Goal: Task Accomplishment & Management: Manage account settings

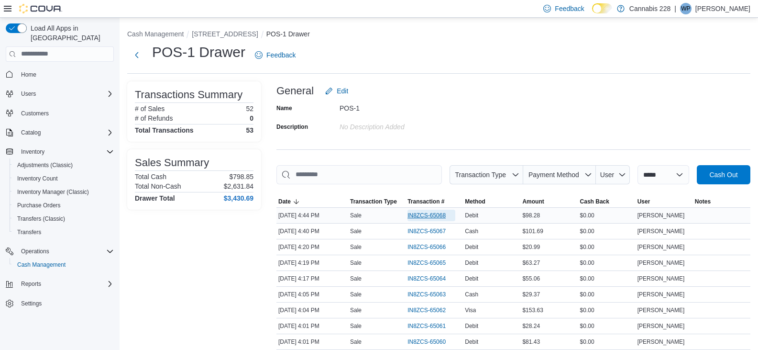
click at [413, 211] on span "IN8ZCS-65068" at bounding box center [427, 215] width 38 height 8
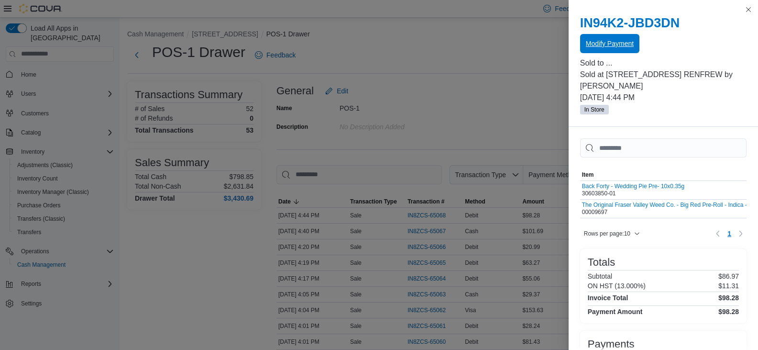
click at [594, 45] on span "Modify Payment" at bounding box center [610, 44] width 48 height 10
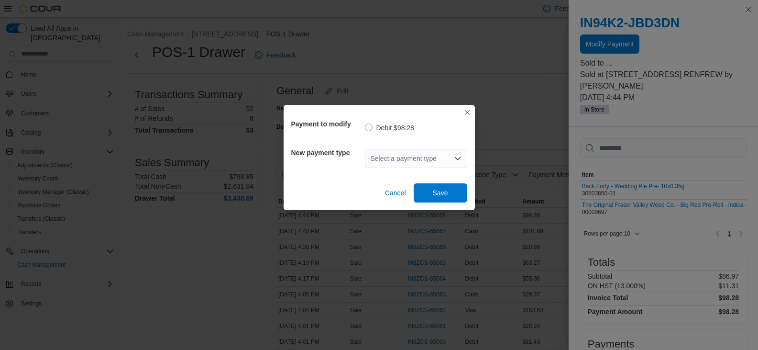
click at [420, 156] on div "Select a payment type" at bounding box center [416, 158] width 102 height 19
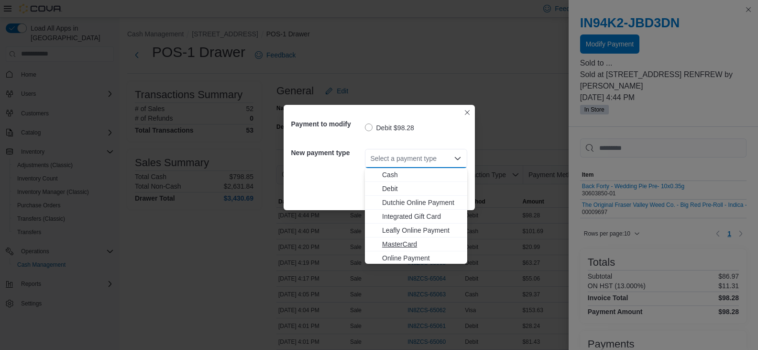
click at [399, 243] on span "MasterCard" at bounding box center [421, 244] width 79 height 10
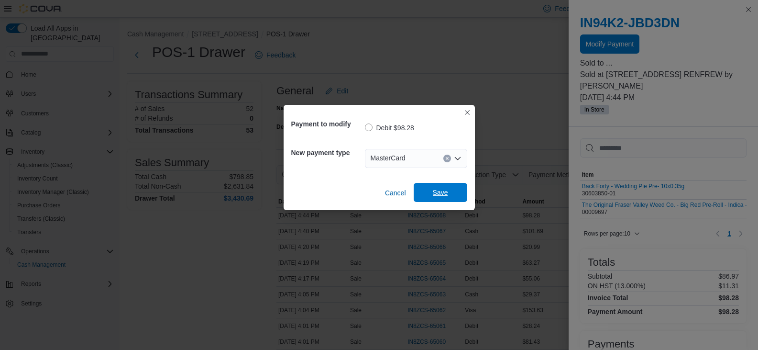
click at [438, 194] on span "Save" at bounding box center [440, 193] width 15 height 10
